Goal: Transaction & Acquisition: Book appointment/travel/reservation

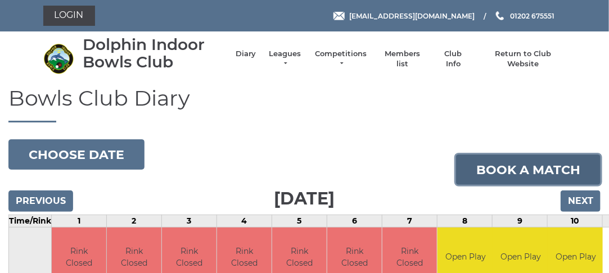
click at [533, 166] on link "Book a match" at bounding box center [528, 170] width 145 height 30
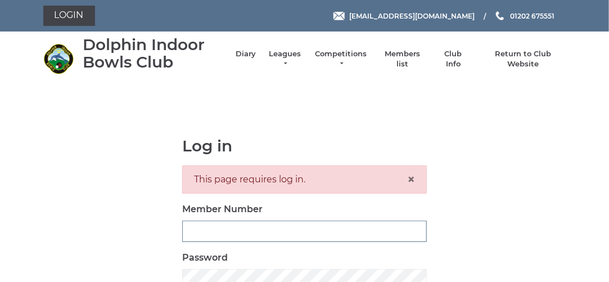
type input "3280"
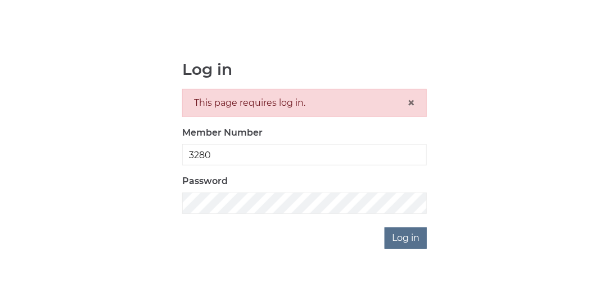
scroll to position [83, 0]
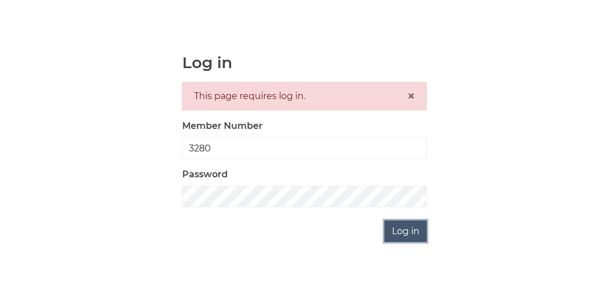
click at [406, 226] on input "Log in" at bounding box center [406, 230] width 42 height 21
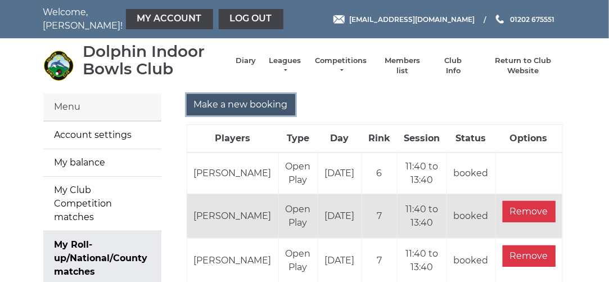
click at [219, 103] on input "Make a new booking" at bounding box center [241, 104] width 109 height 21
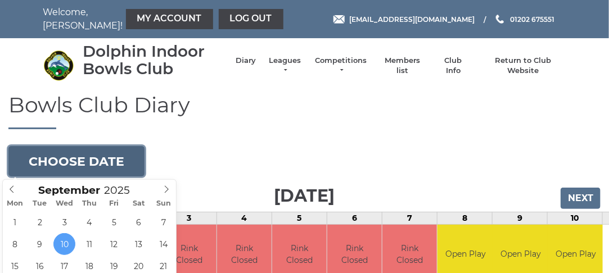
click at [88, 163] on button "Choose date" at bounding box center [76, 161] width 136 height 30
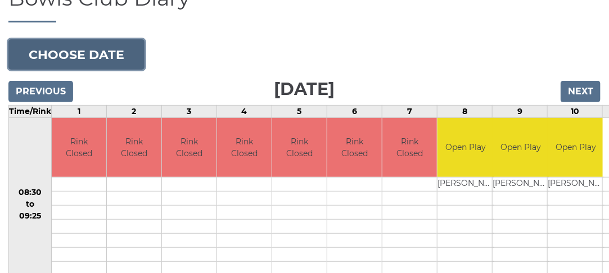
scroll to position [112, 0]
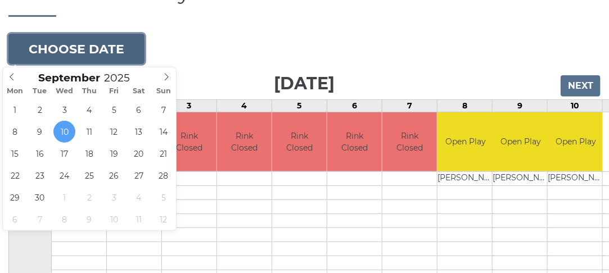
click at [118, 56] on button "Choose date" at bounding box center [76, 49] width 136 height 30
type input "2025-09-24"
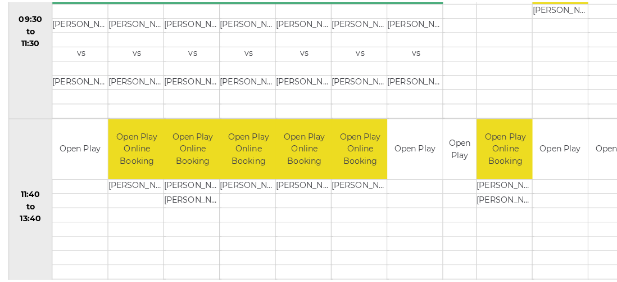
scroll to position [458, 0]
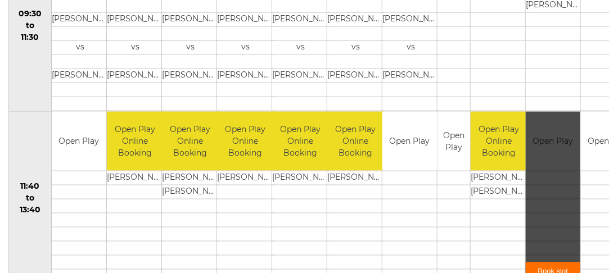
click at [557, 264] on link "Book slot" at bounding box center [553, 272] width 55 height 19
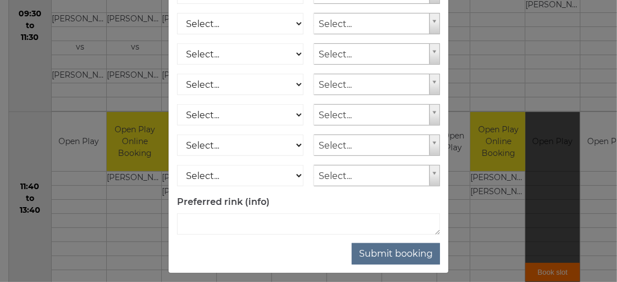
scroll to position [238, 0]
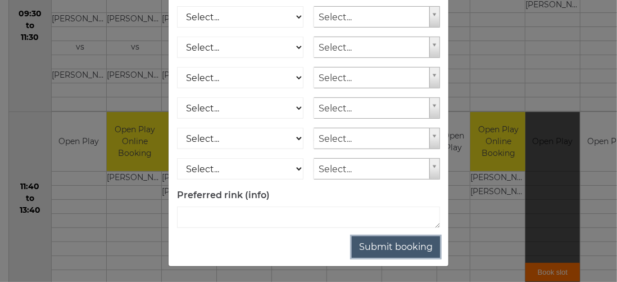
click at [395, 248] on button "Submit booking" at bounding box center [396, 246] width 88 height 21
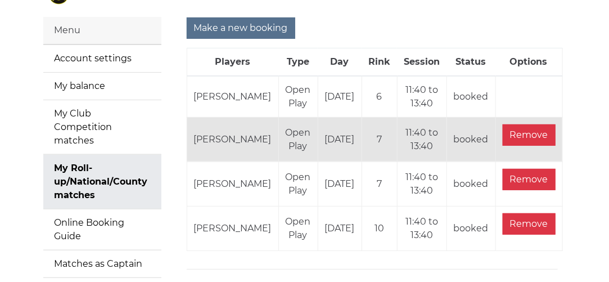
scroll to position [80, 0]
